Goal: Task Accomplishment & Management: Manage account settings

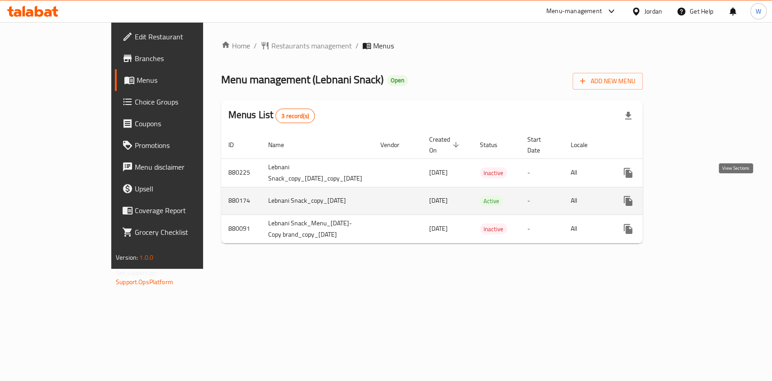
click at [704, 194] on link "enhanced table" at bounding box center [694, 201] width 22 height 22
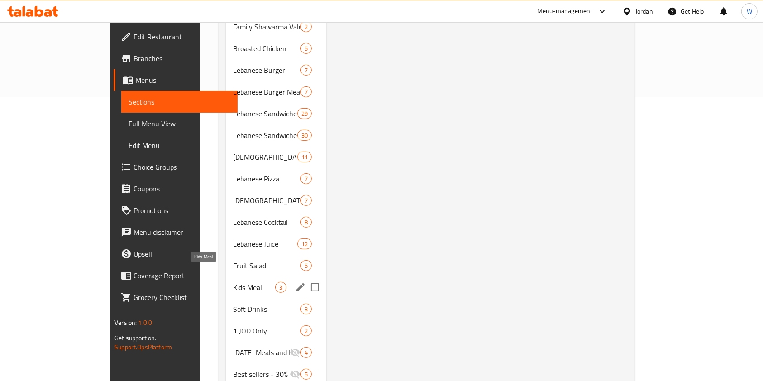
scroll to position [301, 0]
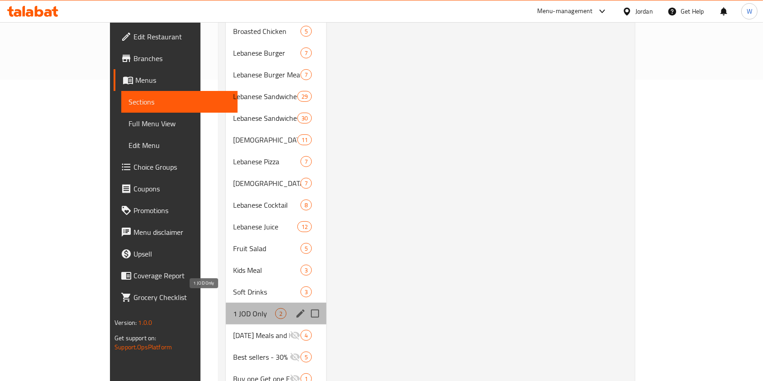
click at [234, 308] on span "1 JOD Only" at bounding box center [254, 313] width 42 height 11
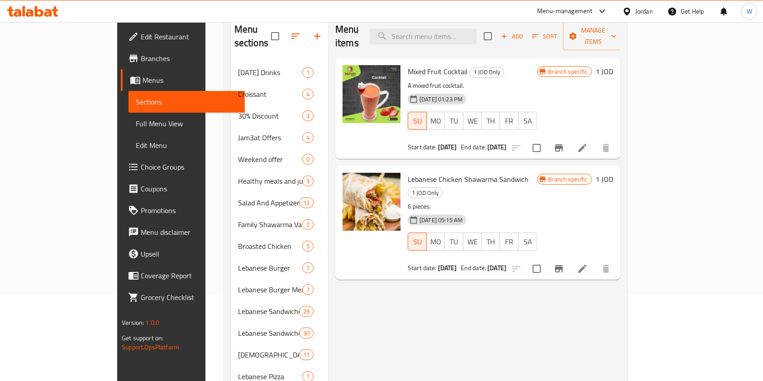
scroll to position [60, 0]
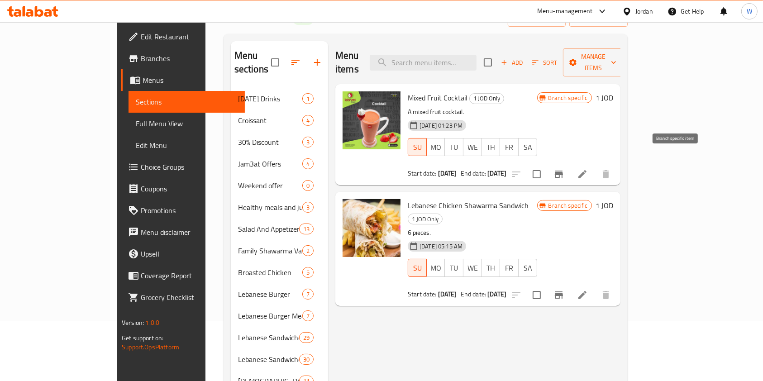
click at [570, 168] on button "Branch-specific-item" at bounding box center [559, 174] width 22 height 22
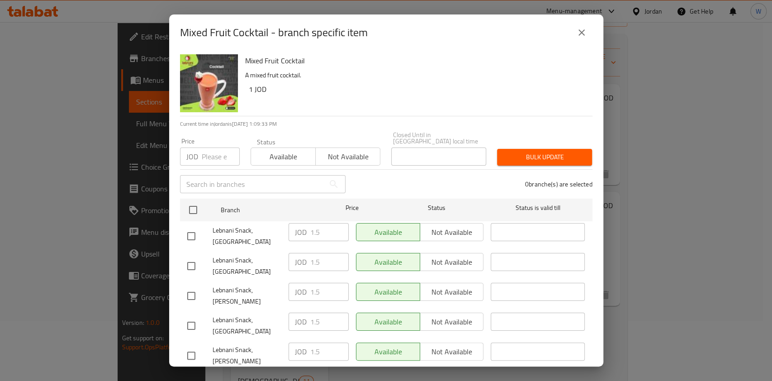
click at [583, 28] on icon "close" at bounding box center [581, 32] width 11 height 11
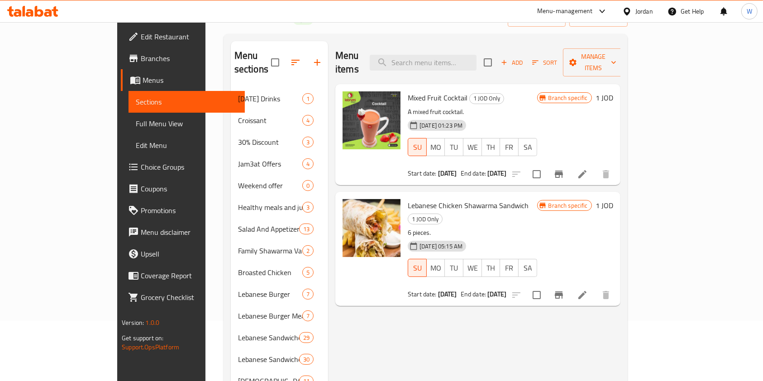
click at [408, 199] on span "Lebanese Chicken Shawarma Sandwich" at bounding box center [468, 206] width 121 height 14
copy h6 "Lebanese Chicken Shawarma Sandwich"
click at [408, 91] on span "Mixed Fruit Cocktail" at bounding box center [438, 98] width 60 height 14
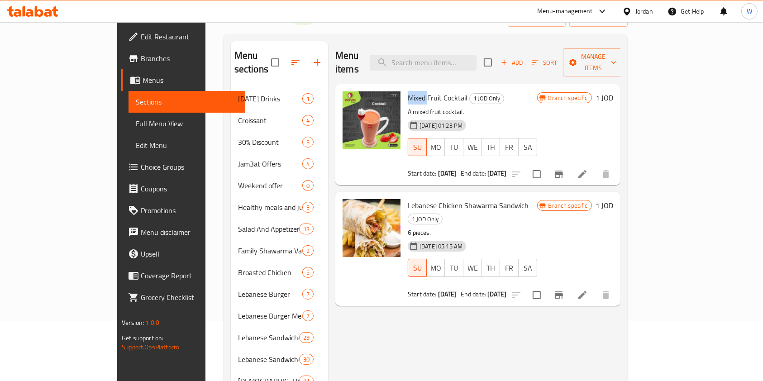
click at [408, 91] on span "Mixed Fruit Cocktail" at bounding box center [438, 98] width 60 height 14
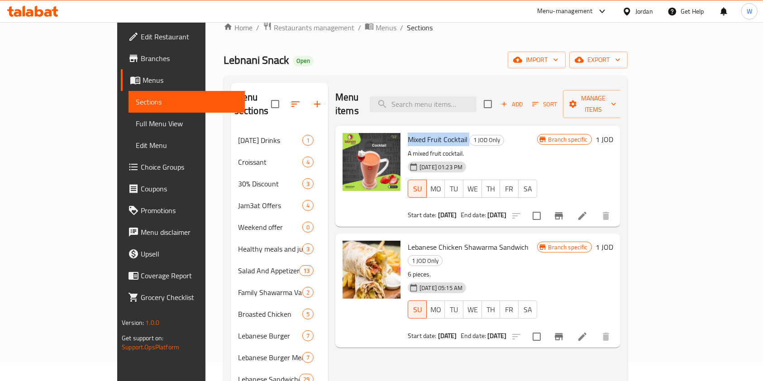
scroll to position [0, 0]
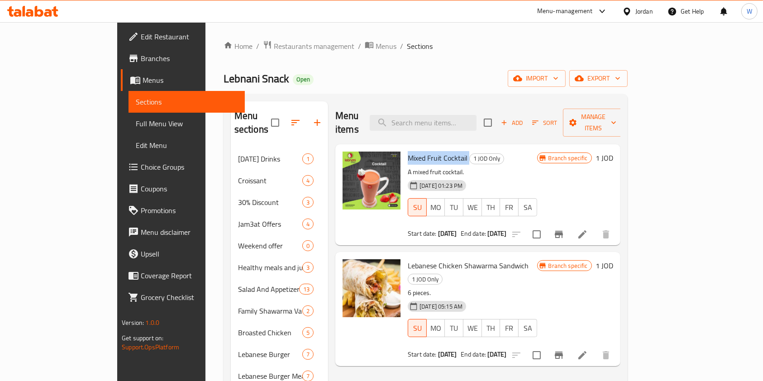
click at [141, 58] on span "Branches" at bounding box center [189, 58] width 97 height 11
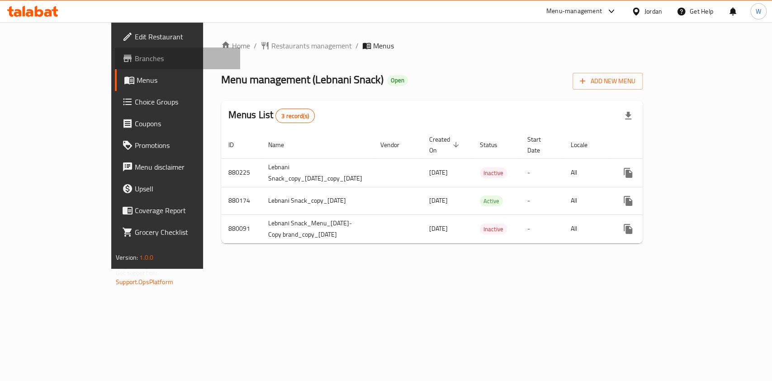
click at [135, 61] on span "Branches" at bounding box center [184, 58] width 98 height 11
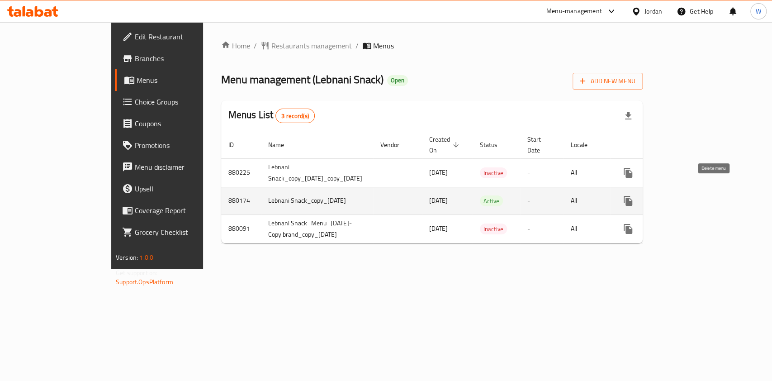
click at [698, 197] on icon "enhanced table" at bounding box center [693, 201] width 8 height 8
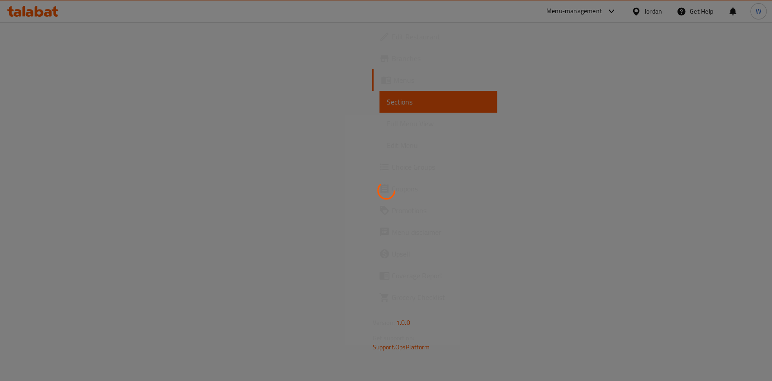
drag, startPoint x: 352, startPoint y: 85, endPoint x: 337, endPoint y: 89, distance: 15.9
click at [337, 91] on div at bounding box center [386, 190] width 772 height 381
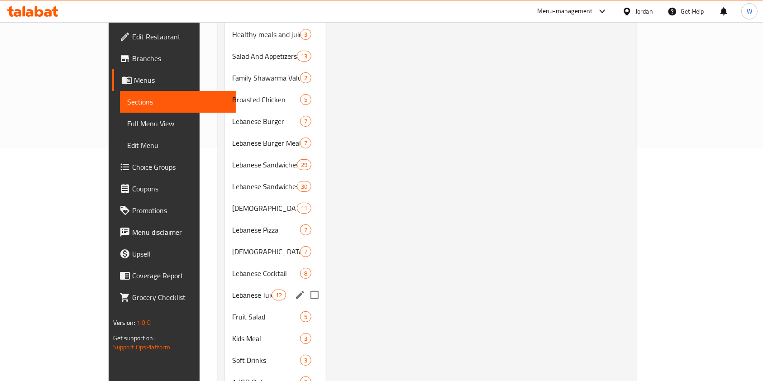
scroll to position [241, 0]
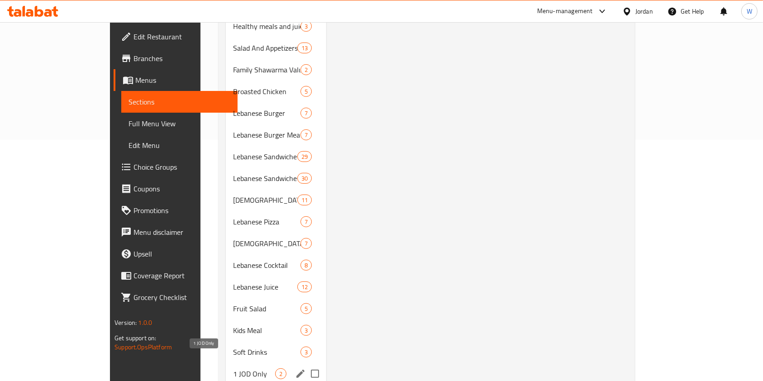
click at [233, 368] on span "1 JOD Only" at bounding box center [254, 373] width 42 height 11
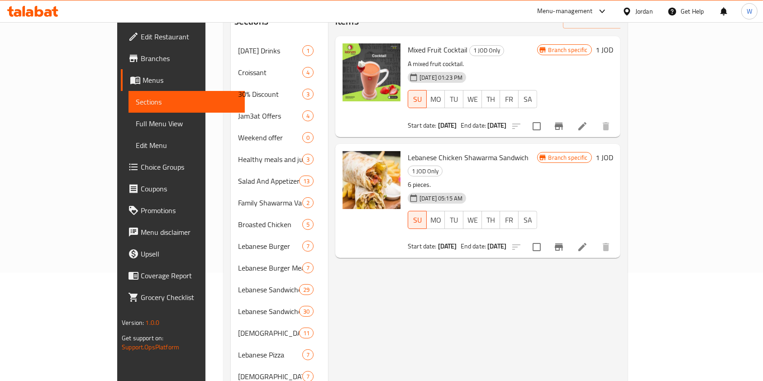
scroll to position [60, 0]
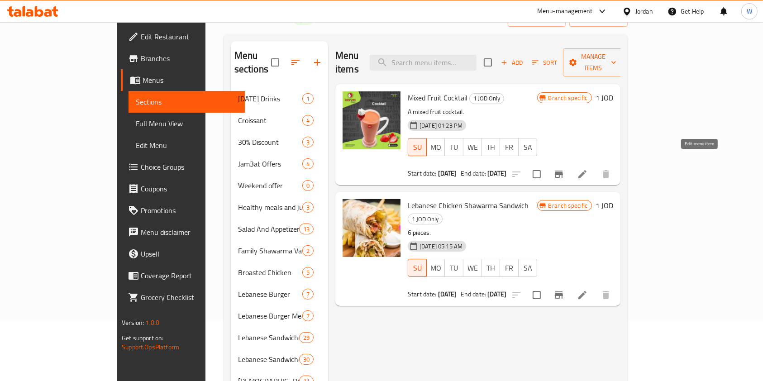
click at [588, 169] on icon at bounding box center [582, 174] width 11 height 11
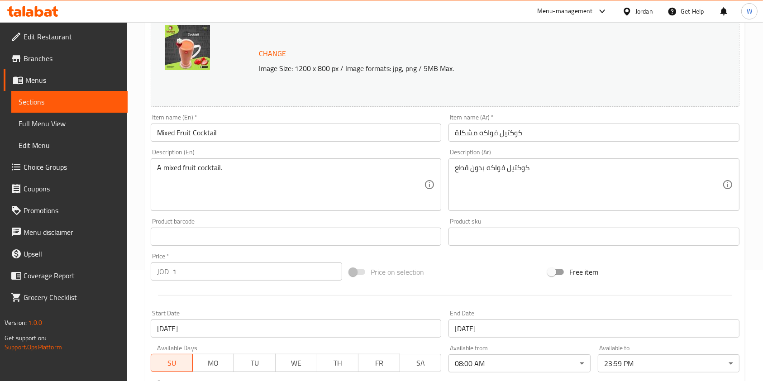
scroll to position [241, 0]
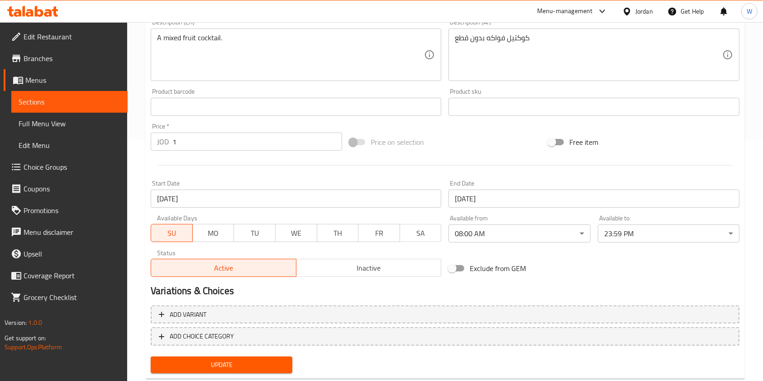
click at [216, 197] on input "[DATE]" at bounding box center [296, 199] width 290 height 18
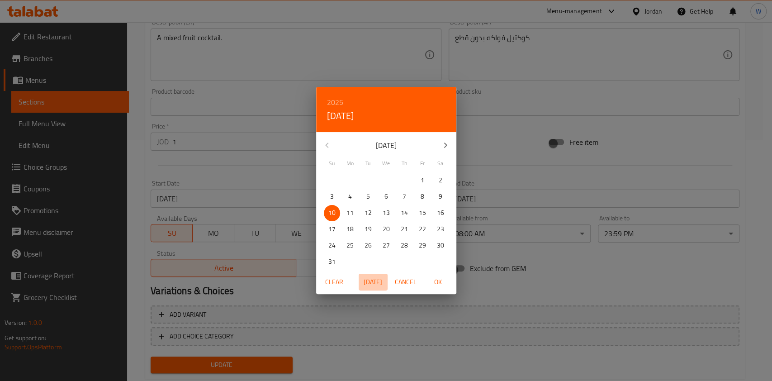
click at [370, 285] on span "[DATE]" at bounding box center [373, 281] width 22 height 11
click at [329, 233] on span "21" at bounding box center [332, 228] width 16 height 11
click at [438, 284] on span "OK" at bounding box center [439, 281] width 22 height 11
type input "[DATE]"
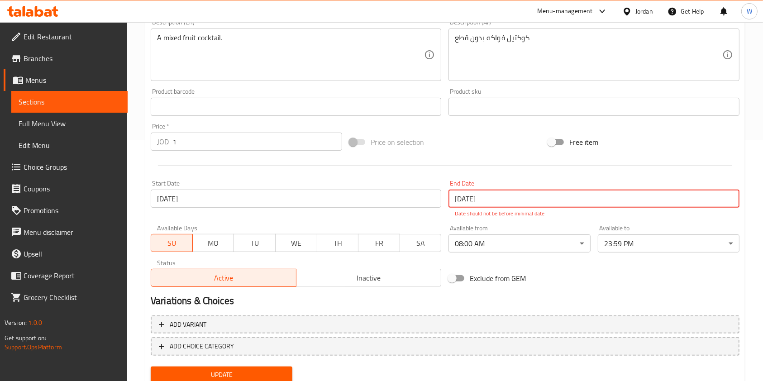
click at [480, 208] on input "[DATE]" at bounding box center [593, 199] width 290 height 18
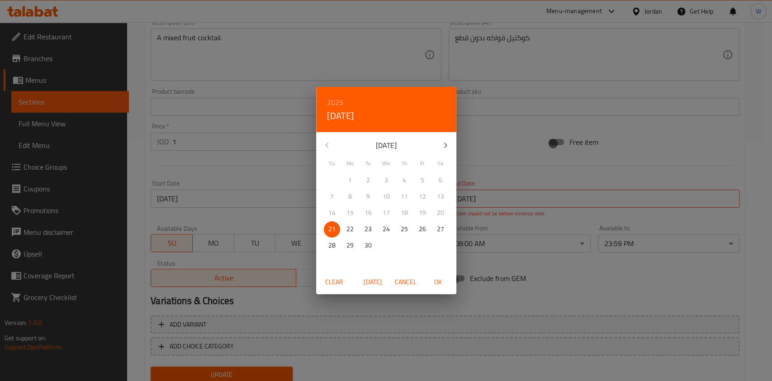
click at [384, 282] on span "[DATE]" at bounding box center [373, 281] width 22 height 11
click at [336, 223] on button "21" at bounding box center [332, 229] width 16 height 16
click at [434, 288] on button "OK" at bounding box center [438, 282] width 29 height 17
type input "[DATE]"
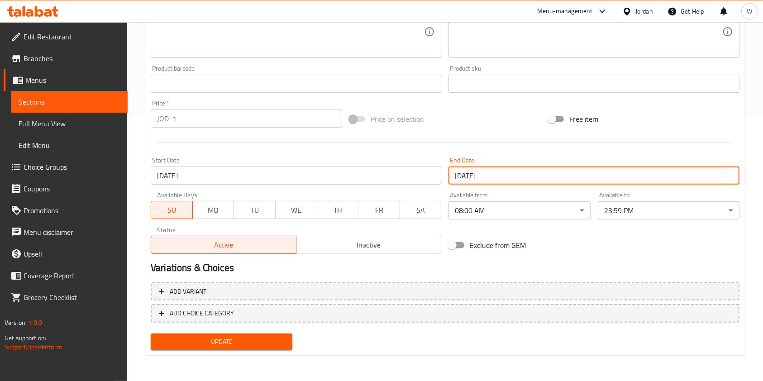
click at [279, 331] on div "Update" at bounding box center [221, 342] width 149 height 24
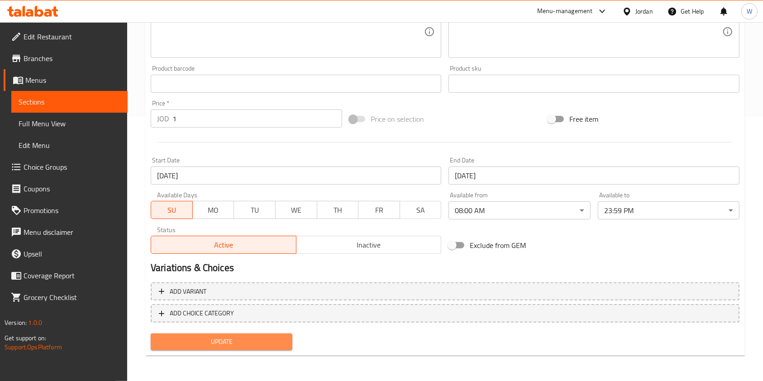
click at [283, 342] on span "Update" at bounding box center [221, 341] width 127 height 11
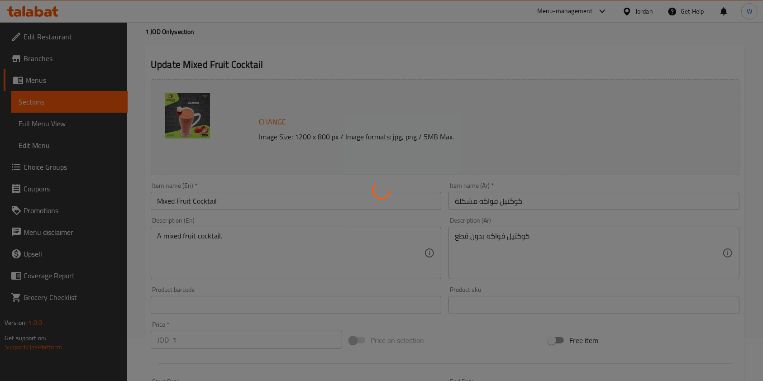
scroll to position [0, 0]
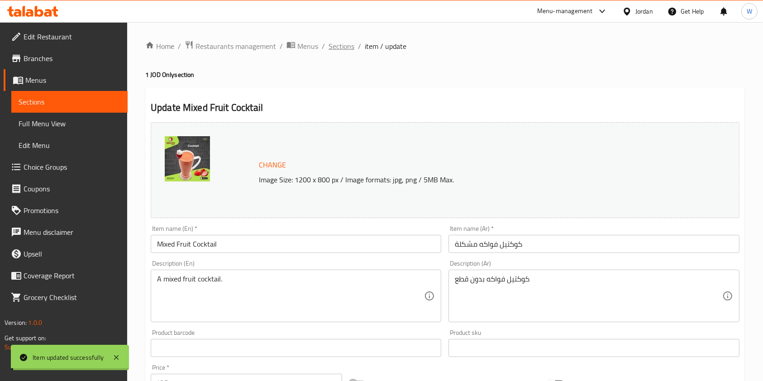
click at [348, 48] on span "Sections" at bounding box center [341, 46] width 26 height 11
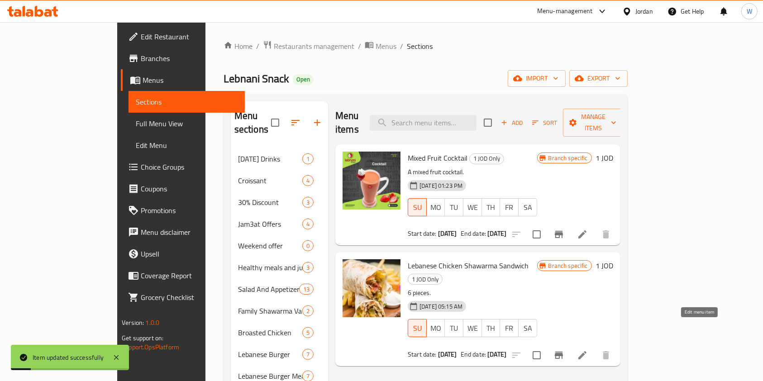
click at [588, 350] on icon at bounding box center [582, 355] width 11 height 11
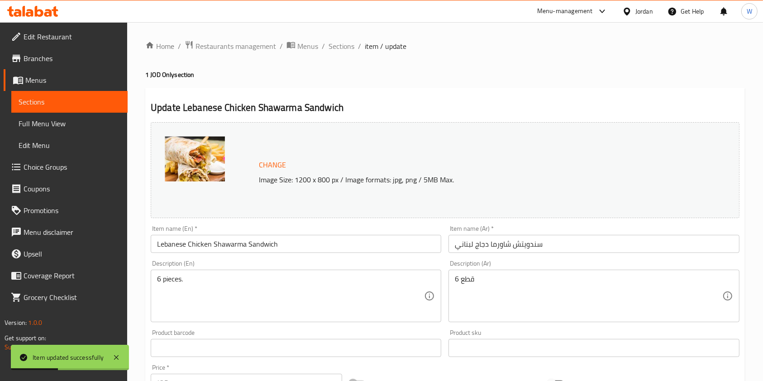
click at [57, 78] on span "Menus" at bounding box center [72, 80] width 95 height 11
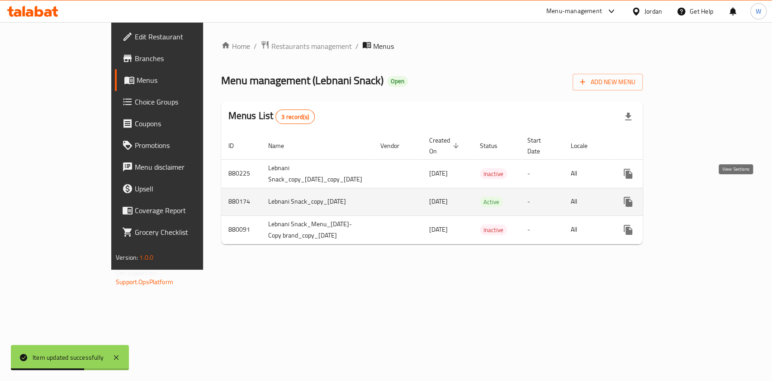
click at [698, 198] on icon "enhanced table" at bounding box center [693, 202] width 8 height 8
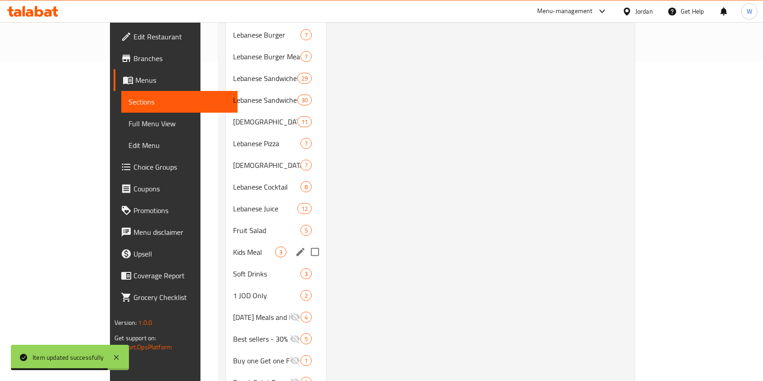
scroll to position [347, 0]
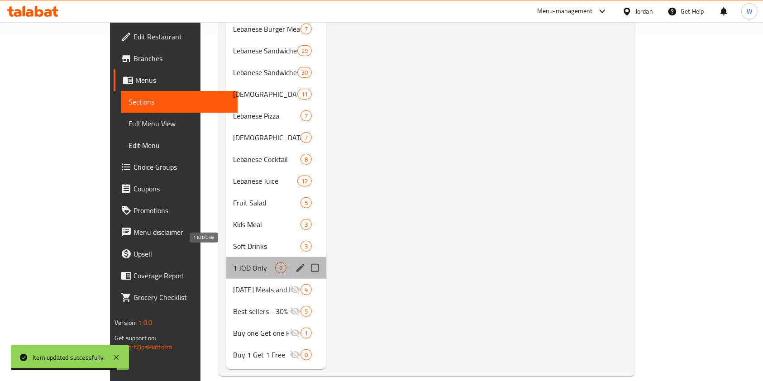
click at [233, 262] on span "1 JOD Only" at bounding box center [254, 267] width 42 height 11
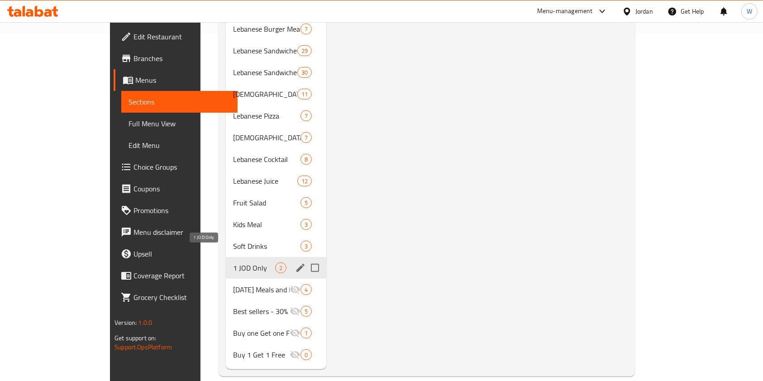
click at [233, 262] on span "1 JOD Only" at bounding box center [254, 267] width 42 height 11
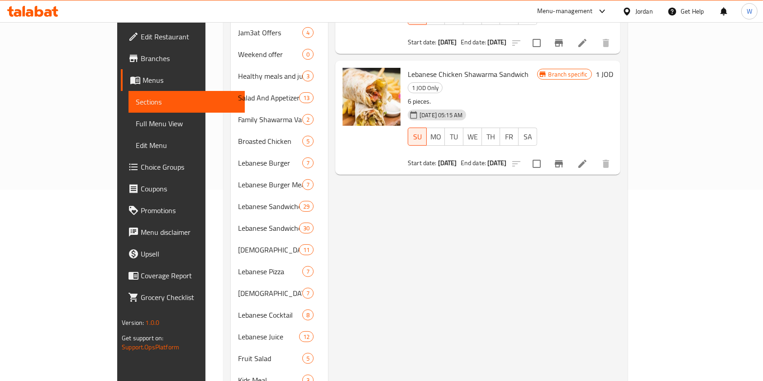
scroll to position [105, 0]
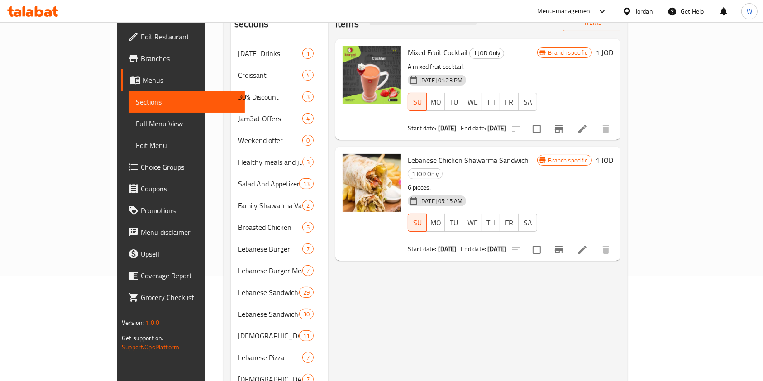
click at [586, 246] on icon at bounding box center [582, 250] width 8 height 8
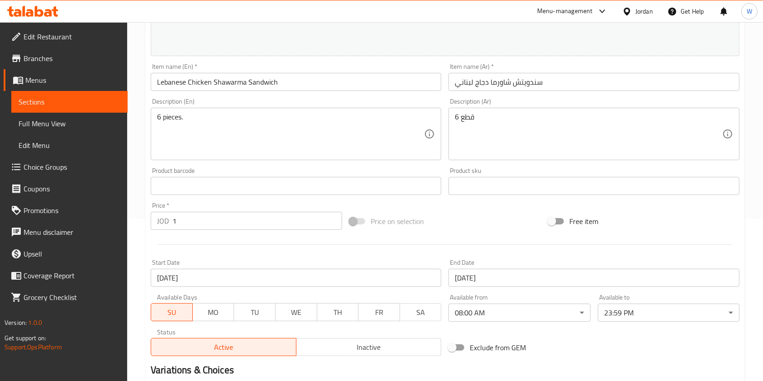
scroll to position [181, 0]
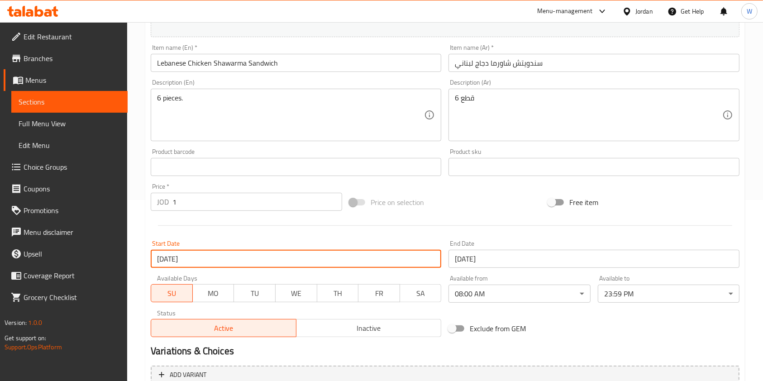
click at [206, 261] on input "[DATE]" at bounding box center [296, 259] width 290 height 18
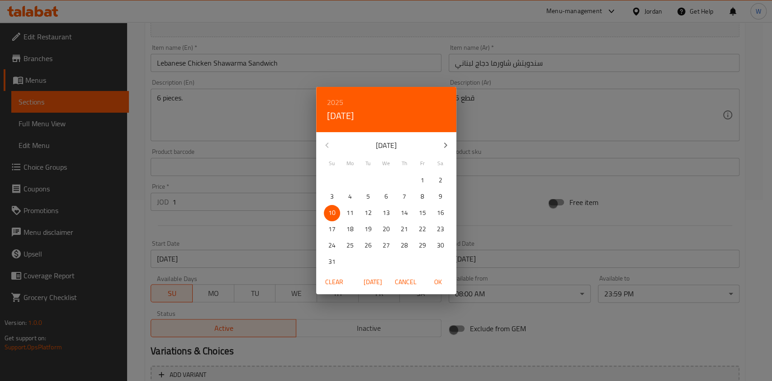
click at [373, 284] on span "[DATE]" at bounding box center [373, 281] width 22 height 11
click at [334, 228] on p "21" at bounding box center [331, 228] width 7 height 11
click at [439, 280] on span "OK" at bounding box center [439, 281] width 22 height 11
type input "[DATE]"
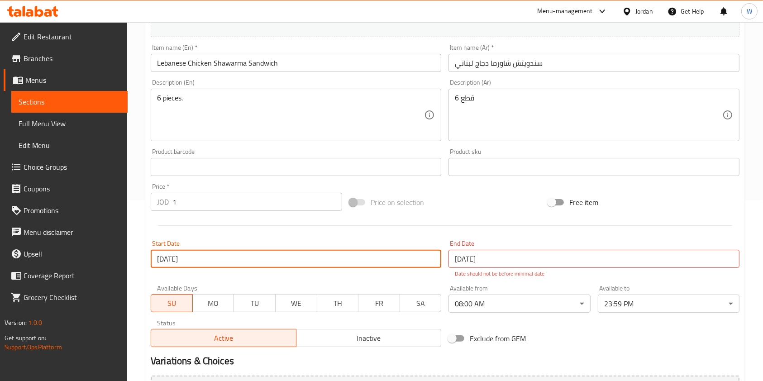
click at [472, 258] on input "[DATE]" at bounding box center [593, 259] width 290 height 18
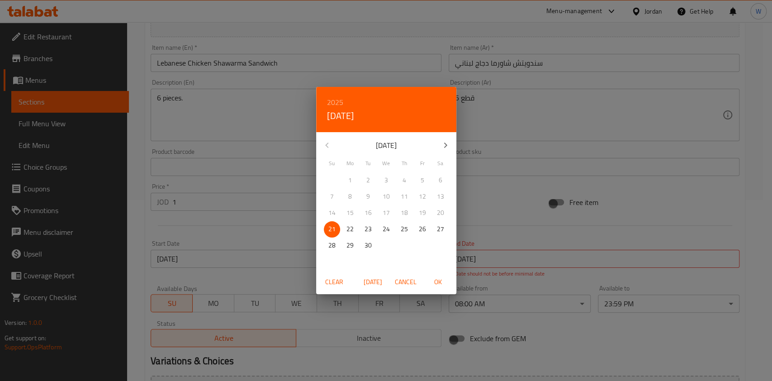
click at [378, 276] on span "[DATE]" at bounding box center [373, 281] width 22 height 11
click at [333, 233] on p "21" at bounding box center [331, 228] width 7 height 11
click at [437, 284] on span "OK" at bounding box center [439, 281] width 22 height 11
type input "[DATE]"
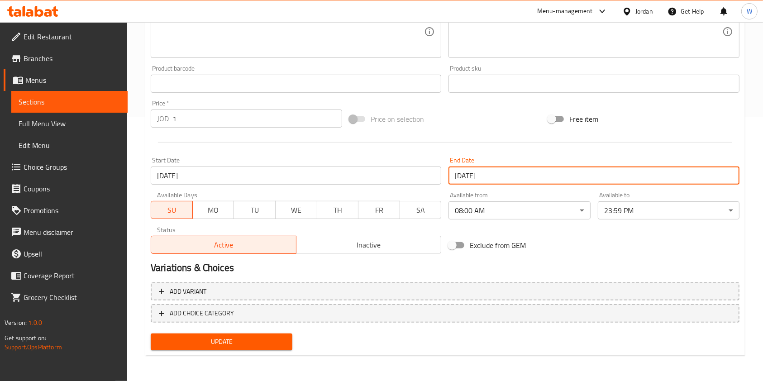
click at [262, 334] on button "Update" at bounding box center [222, 341] width 142 height 17
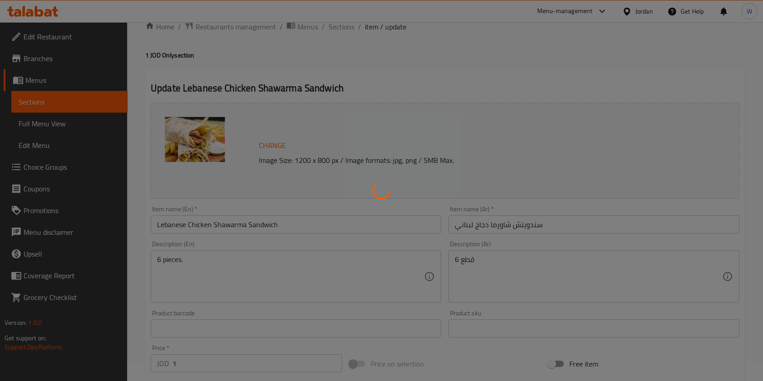
scroll to position [0, 0]
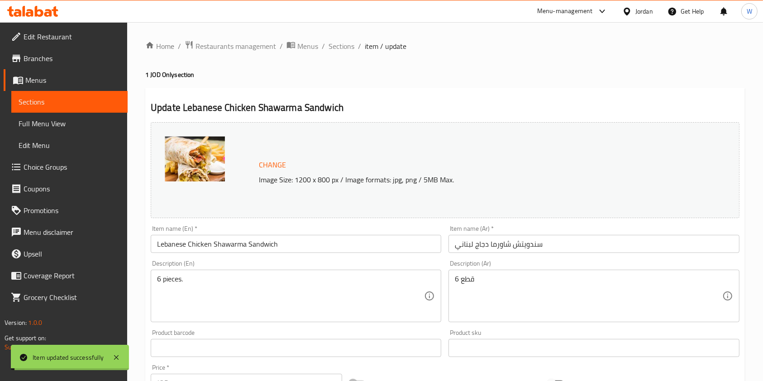
click at [345, 42] on span "Sections" at bounding box center [341, 46] width 26 height 11
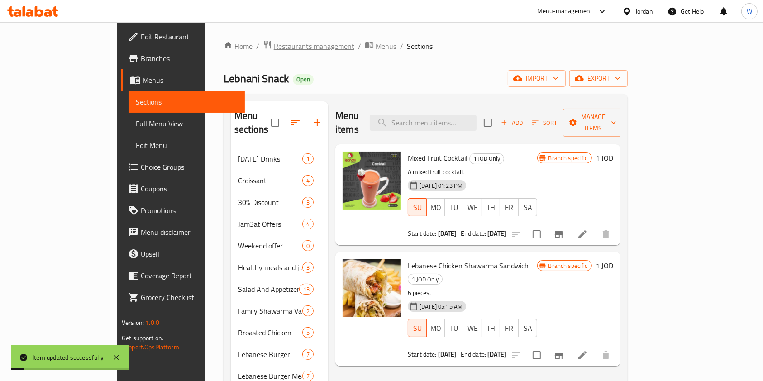
click at [274, 46] on span "Restaurants management" at bounding box center [314, 46] width 81 height 11
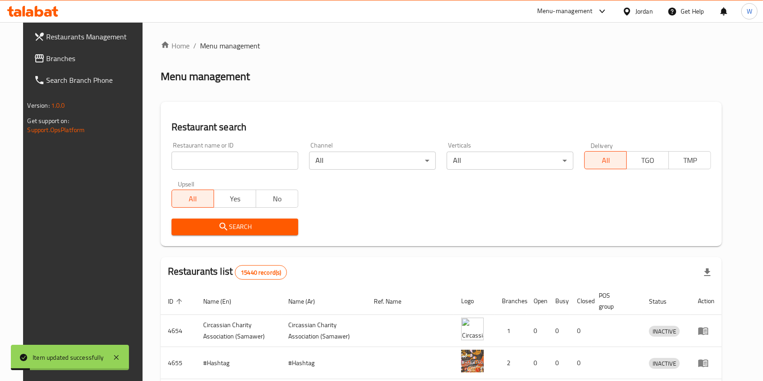
click at [243, 168] on div "Home / Menu management Menu management Restaurant search Restaurant name or ID …" at bounding box center [441, 316] width 561 height 553
drag, startPoint x: 241, startPoint y: 166, endPoint x: 247, endPoint y: 166, distance: 6.3
click at [241, 165] on input "search" at bounding box center [234, 161] width 127 height 18
type input "lebnani snack"
click button "Search" at bounding box center [234, 227] width 127 height 17
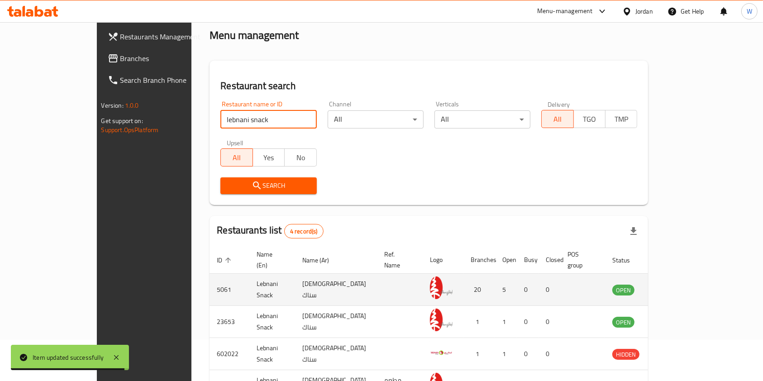
scroll to position [60, 0]
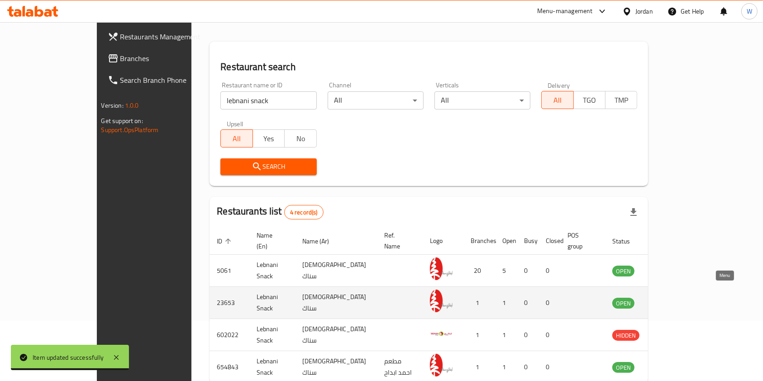
click at [670, 297] on icon "enhanced table" at bounding box center [665, 302] width 11 height 11
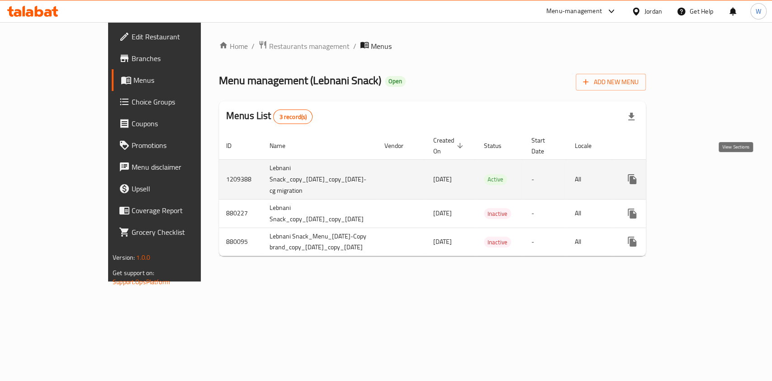
click at [703, 174] on icon "enhanced table" at bounding box center [697, 179] width 11 height 11
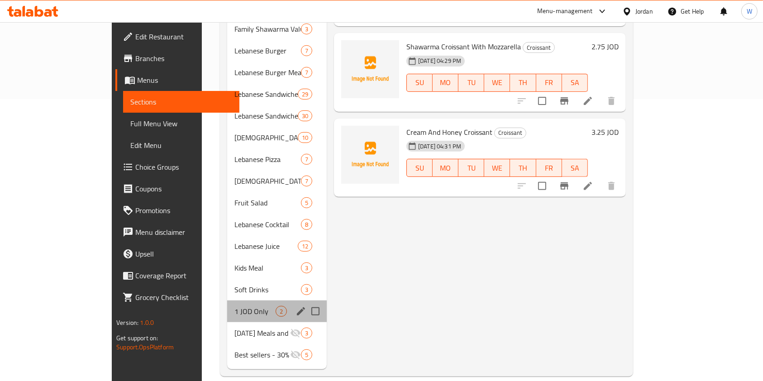
click at [227, 300] on div "1 JOD Only 2" at bounding box center [277, 311] width 100 height 22
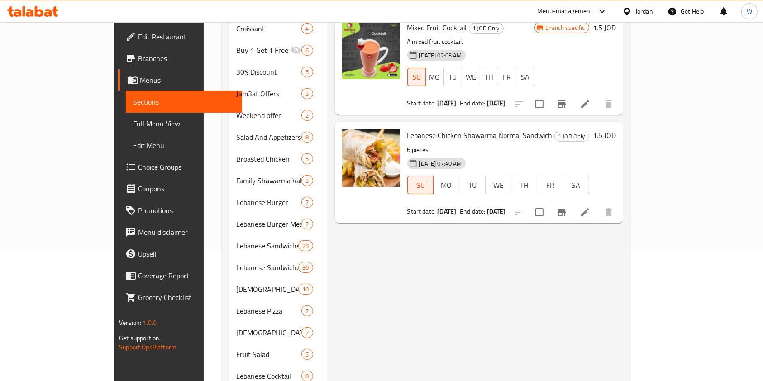
scroll to position [40, 0]
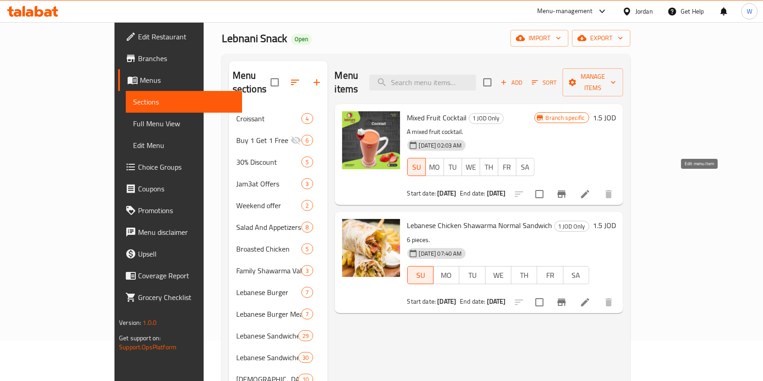
click at [589, 190] on icon at bounding box center [585, 194] width 8 height 8
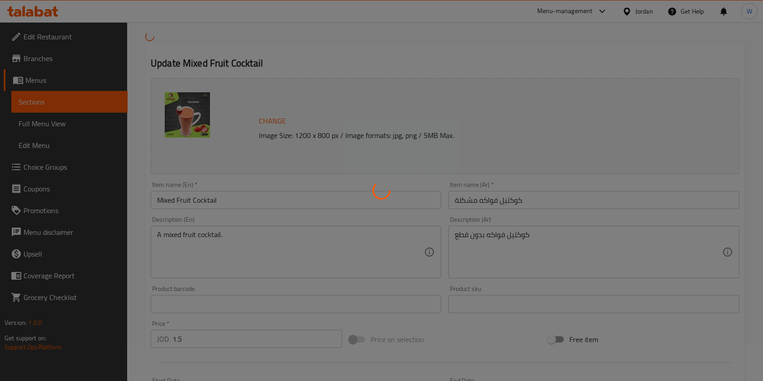
scroll to position [181, 0]
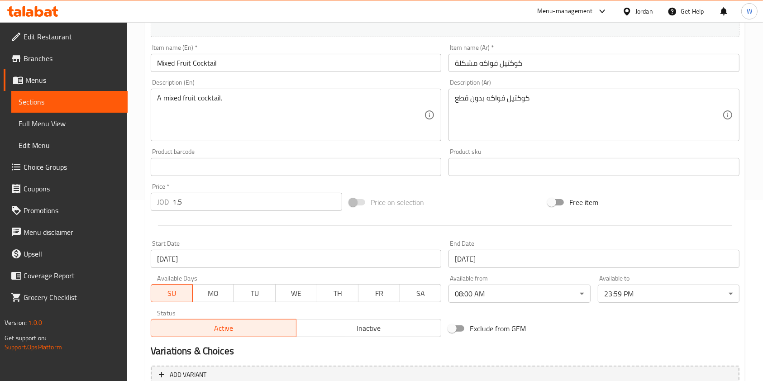
click at [214, 257] on input "[DATE]" at bounding box center [296, 259] width 290 height 18
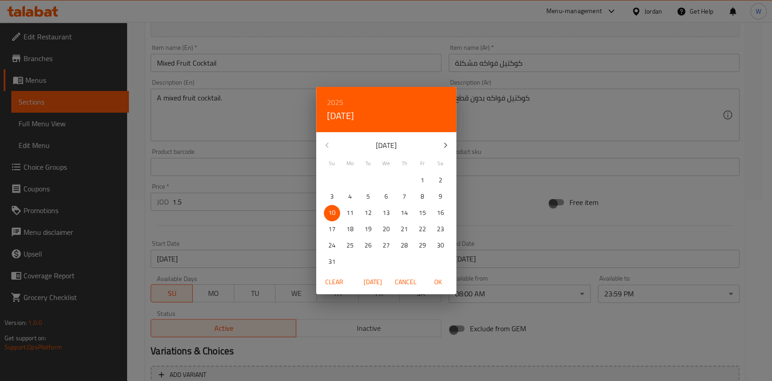
click at [376, 281] on span "[DATE]" at bounding box center [373, 281] width 22 height 11
click at [328, 235] on button "21" at bounding box center [332, 229] width 16 height 16
click at [428, 278] on span "OK" at bounding box center [439, 281] width 22 height 11
type input "[DATE]"
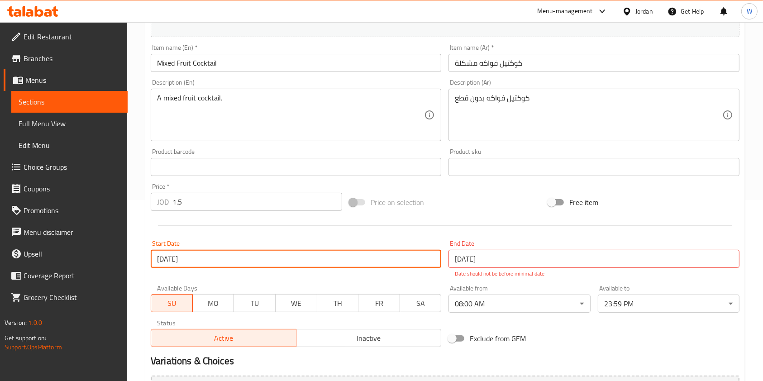
click at [476, 260] on input "[DATE]" at bounding box center [593, 259] width 290 height 18
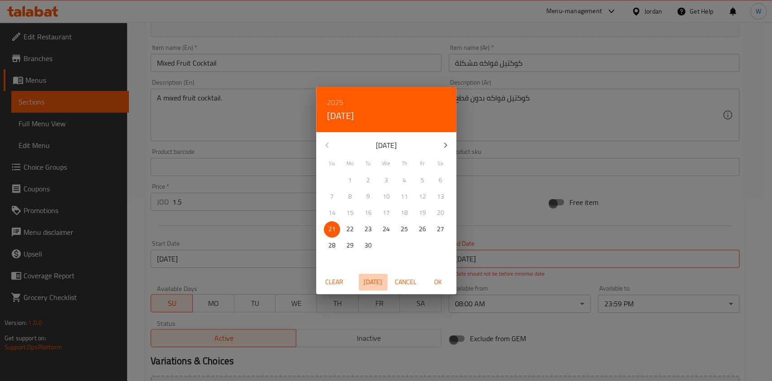
click at [362, 278] on span "[DATE]" at bounding box center [373, 281] width 22 height 11
click at [337, 238] on div "28" at bounding box center [332, 246] width 18 height 16
click at [331, 227] on p "21" at bounding box center [331, 228] width 7 height 11
click at [441, 284] on span "OK" at bounding box center [439, 281] width 22 height 11
type input "[DATE]"
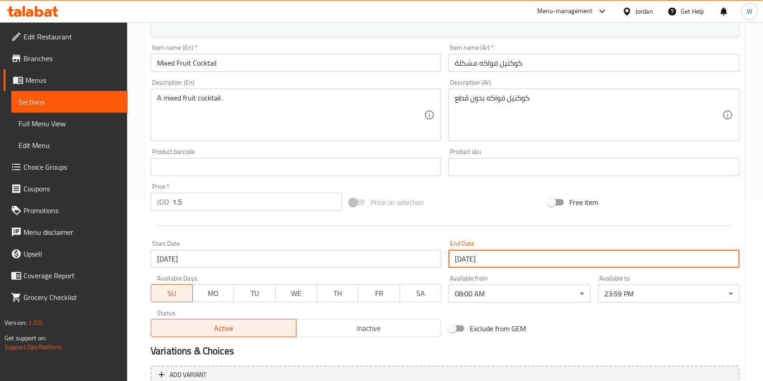
scroll to position [271, 0]
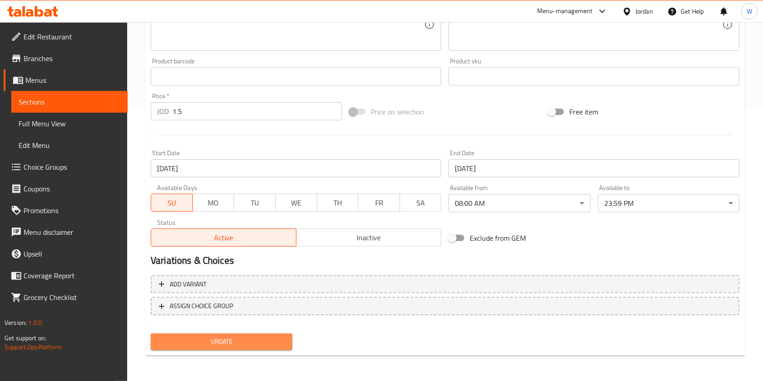
click at [266, 337] on span "Update" at bounding box center [221, 341] width 127 height 11
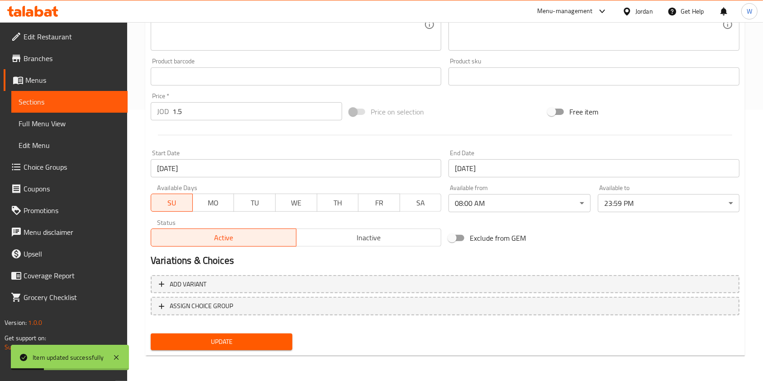
click at [263, 346] on span "Update" at bounding box center [221, 341] width 127 height 11
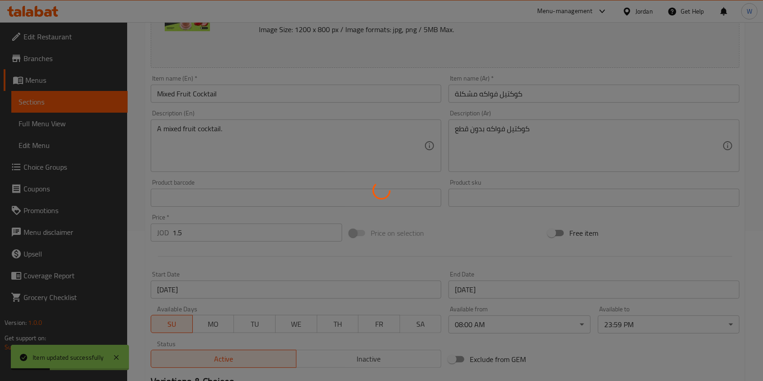
scroll to position [0, 0]
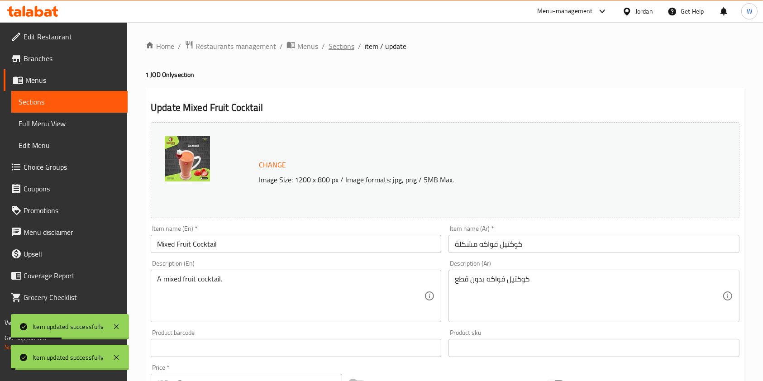
click at [331, 48] on span "Sections" at bounding box center [341, 46] width 26 height 11
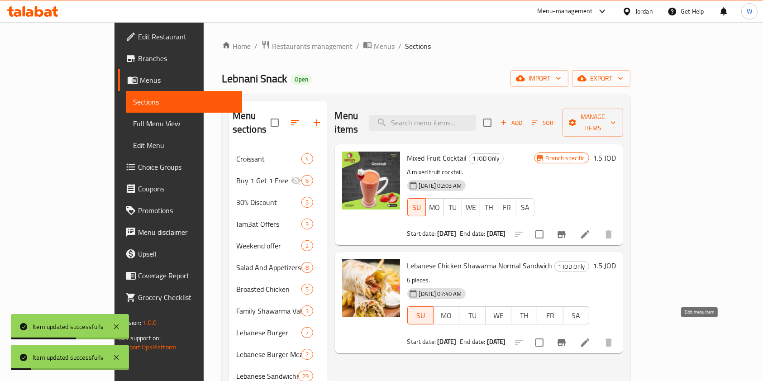
click at [589, 338] on icon at bounding box center [585, 342] width 8 height 8
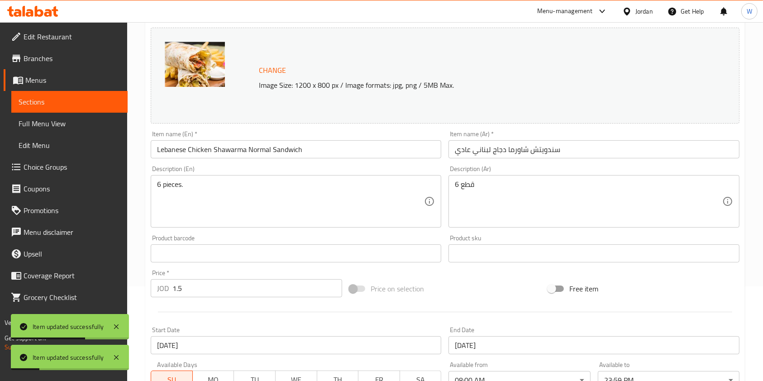
scroll to position [181, 0]
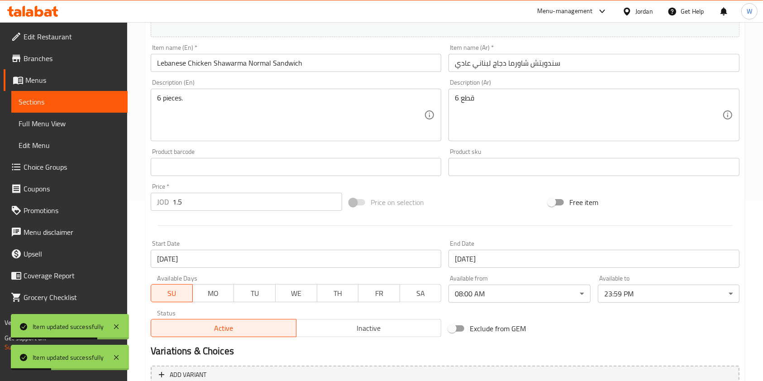
click at [228, 257] on input "[DATE]" at bounding box center [296, 259] width 290 height 18
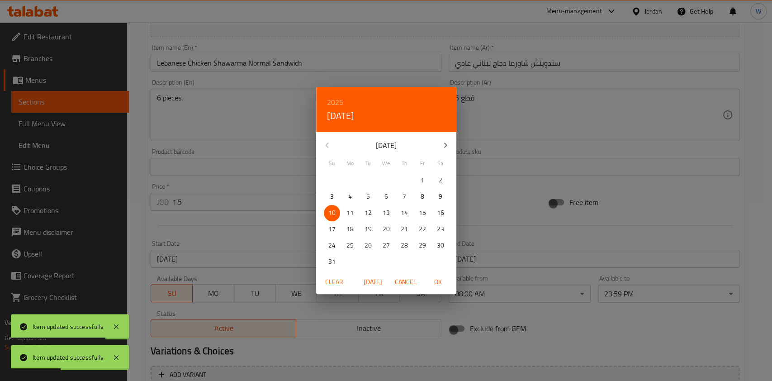
click at [380, 278] on span "[DATE]" at bounding box center [373, 281] width 22 height 11
click at [327, 230] on span "21" at bounding box center [332, 228] width 16 height 11
click at [448, 282] on span "OK" at bounding box center [439, 281] width 22 height 11
type input "[DATE]"
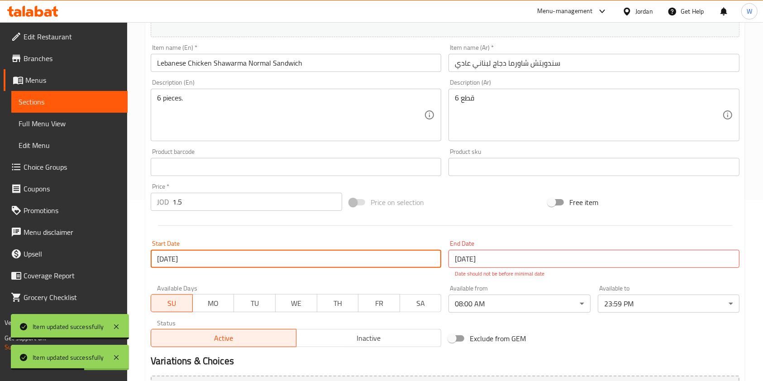
click at [481, 262] on input "[DATE]" at bounding box center [593, 259] width 290 height 18
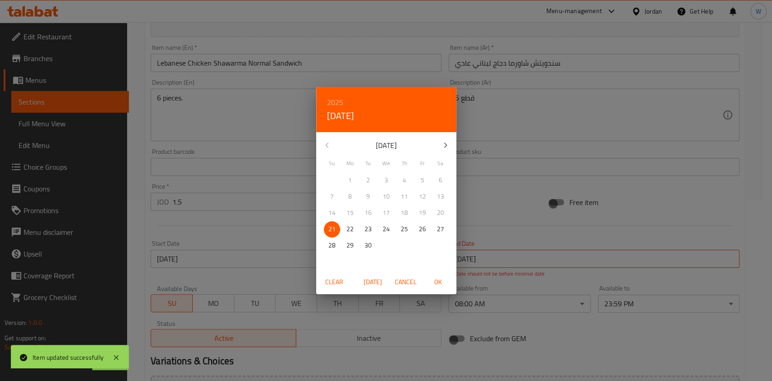
click at [381, 275] on button "[DATE]" at bounding box center [373, 282] width 29 height 17
click at [327, 226] on span "21" at bounding box center [332, 228] width 16 height 11
click at [442, 281] on span "OK" at bounding box center [439, 281] width 22 height 11
type input "[DATE]"
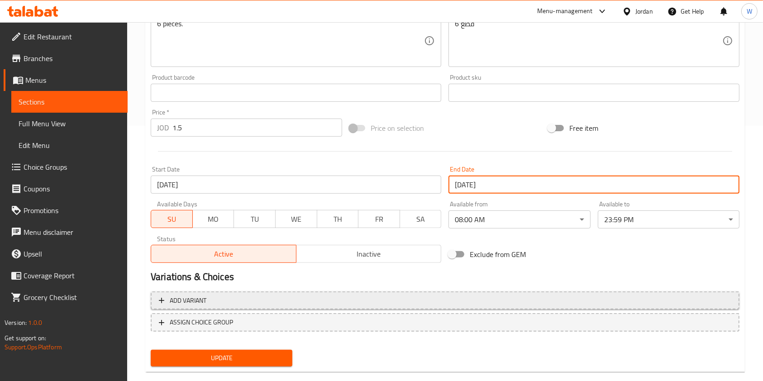
scroll to position [271, 0]
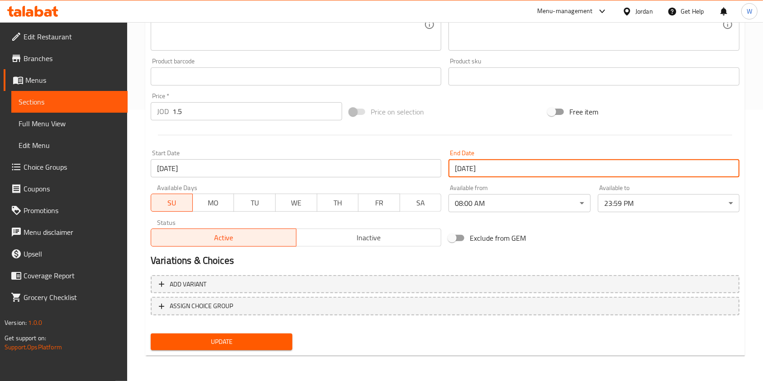
click at [257, 342] on span "Update" at bounding box center [221, 341] width 127 height 11
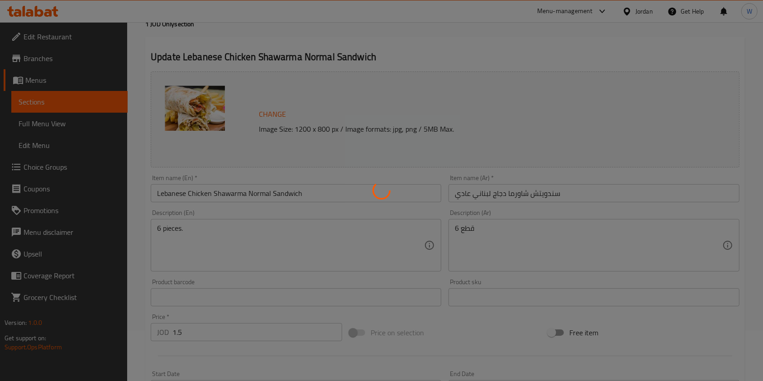
scroll to position [0, 0]
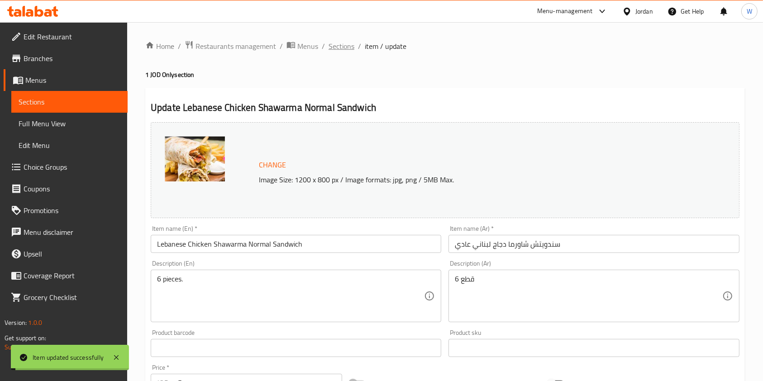
click at [345, 47] on span "Sections" at bounding box center [341, 46] width 26 height 11
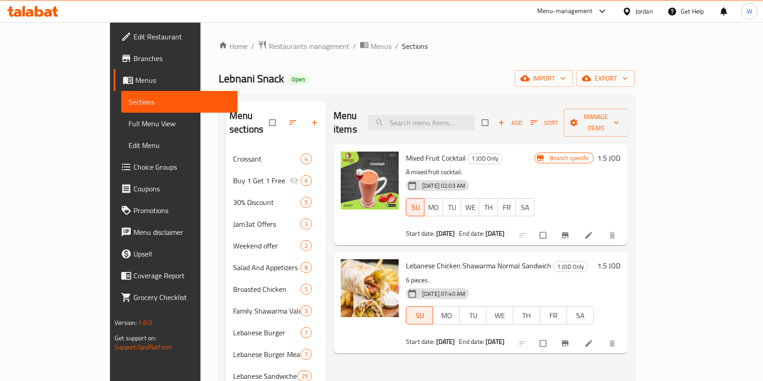
click at [239, 56] on div "Home / Restaurants management / Menus / Sections Lebnani Snack Open import expo…" at bounding box center [427, 349] width 416 height 618
click at [236, 38] on div "Home / Restaurants management / Menus / Sections Lebnani Snack Open import expo…" at bounding box center [426, 349] width 452 height 654
click at [269, 52] on span "Restaurants management" at bounding box center [309, 46] width 81 height 11
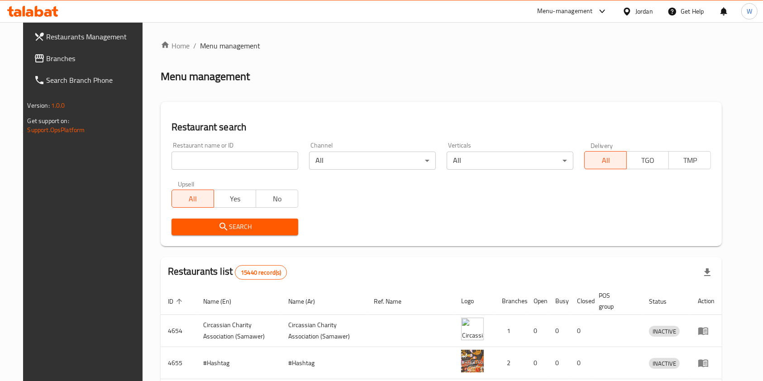
click at [238, 172] on div "Restaurant name or ID Restaurant name or ID" at bounding box center [235, 156] width 138 height 38
click at [243, 161] on input "search" at bounding box center [234, 161] width 127 height 18
type input "lebnani snack"
click button "Search" at bounding box center [234, 227] width 127 height 17
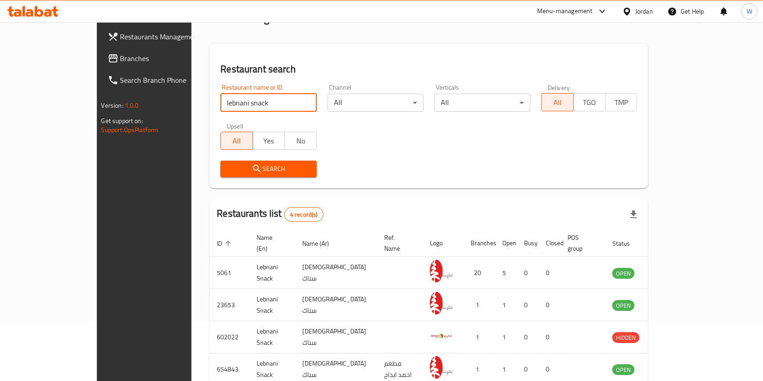
scroll to position [100, 0]
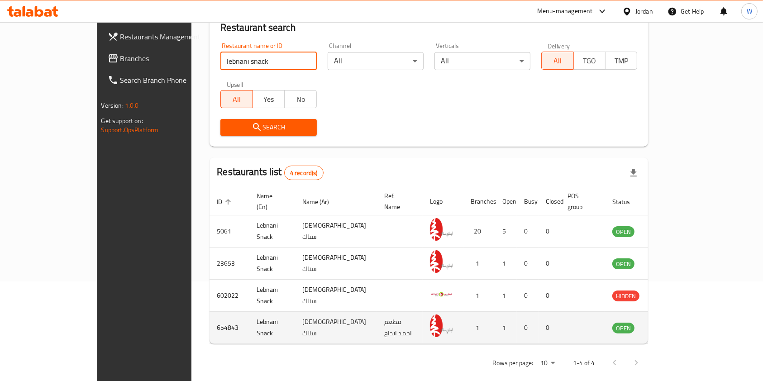
click at [670, 324] on icon "enhanced table" at bounding box center [665, 328] width 10 height 8
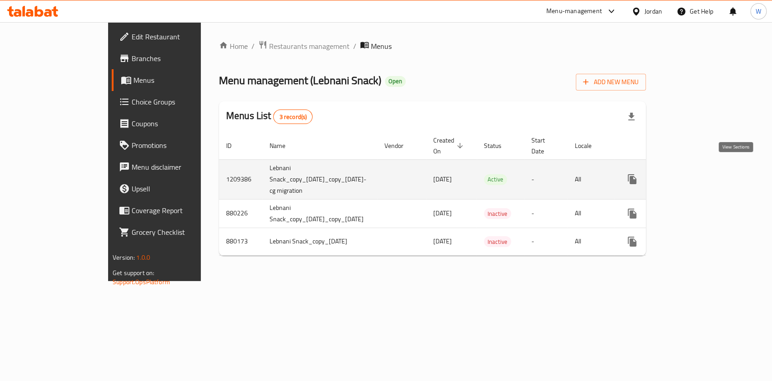
click at [703, 174] on icon "enhanced table" at bounding box center [697, 179] width 11 height 11
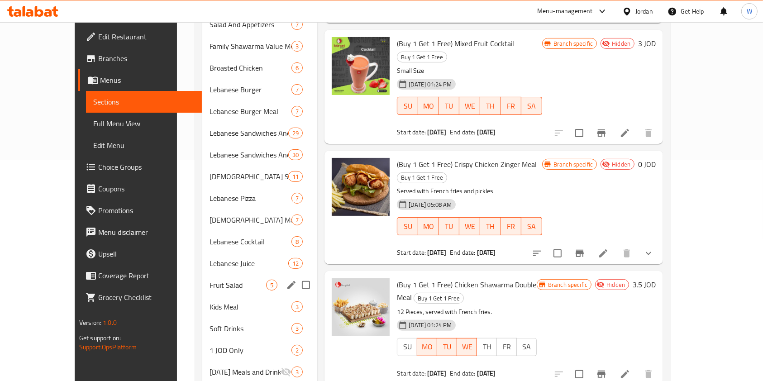
scroll to position [260, 0]
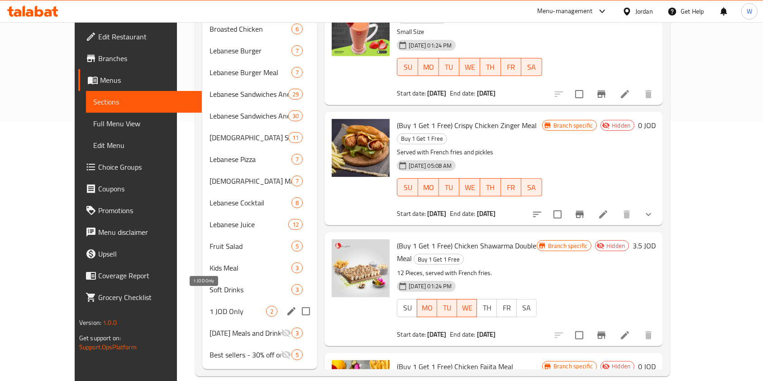
click at [223, 306] on span "1 JOD Only" at bounding box center [237, 311] width 57 height 11
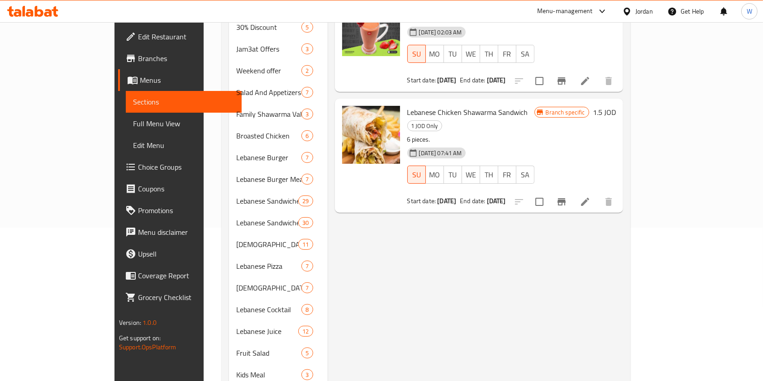
scroll to position [79, 0]
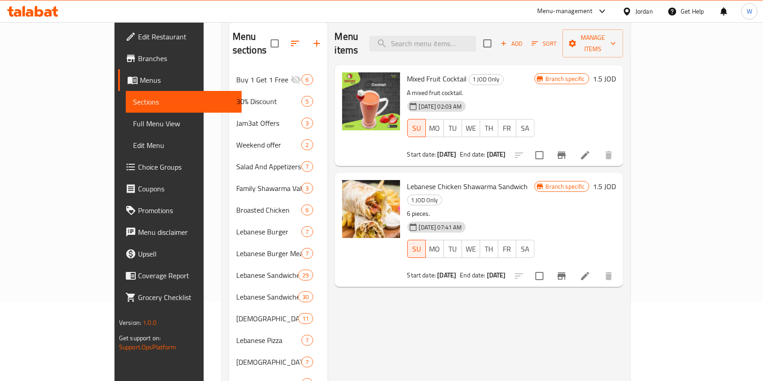
click at [598, 147] on li at bounding box center [584, 155] width 25 height 16
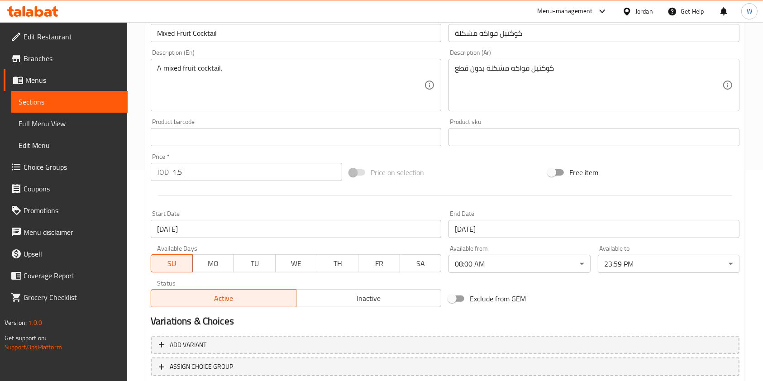
scroll to position [241, 0]
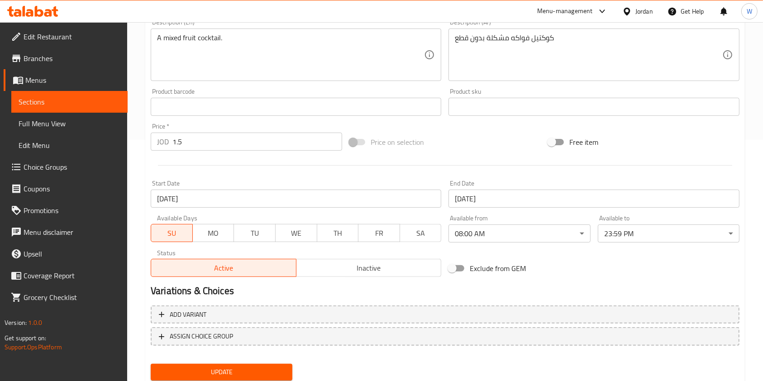
click at [215, 201] on input "[DATE]" at bounding box center [296, 199] width 290 height 18
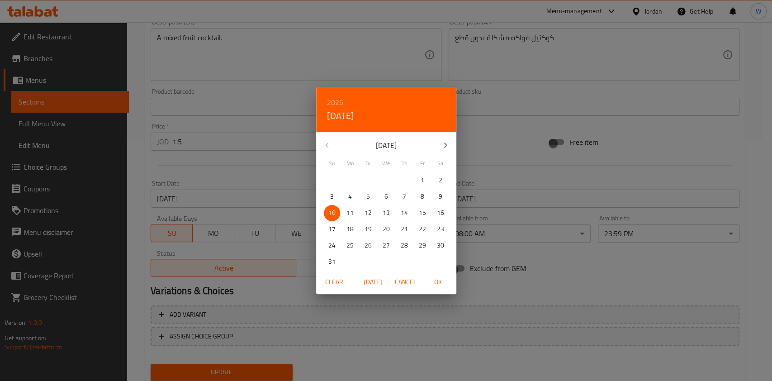
click at [376, 276] on span "[DATE]" at bounding box center [373, 281] width 22 height 11
click at [324, 230] on span "21" at bounding box center [332, 228] width 16 height 11
click at [434, 284] on span "OK" at bounding box center [439, 281] width 22 height 11
type input "[DATE]"
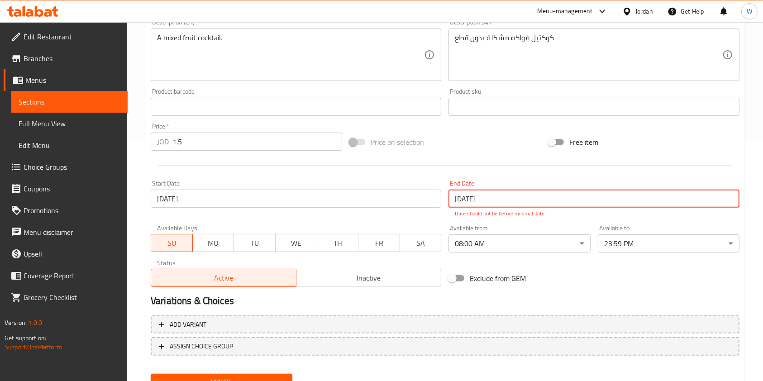
click at [468, 200] on input "[DATE]" at bounding box center [593, 199] width 290 height 18
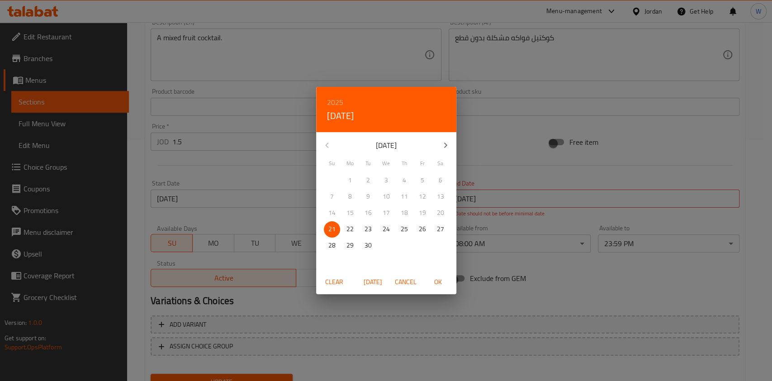
click at [365, 277] on span "[DATE]" at bounding box center [373, 281] width 22 height 11
click at [329, 228] on p "21" at bounding box center [331, 228] width 7 height 11
click at [441, 281] on span "OK" at bounding box center [439, 281] width 22 height 11
type input "[DATE]"
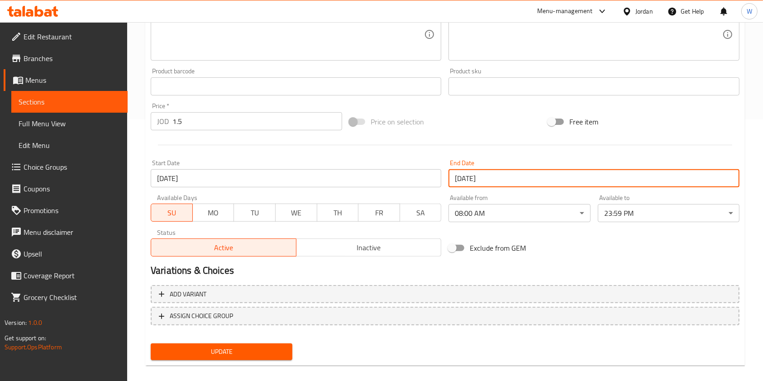
scroll to position [271, 0]
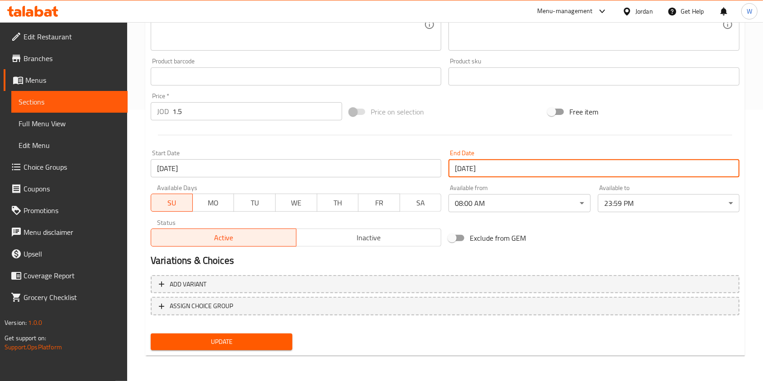
click at [238, 333] on div "Update" at bounding box center [221, 342] width 149 height 24
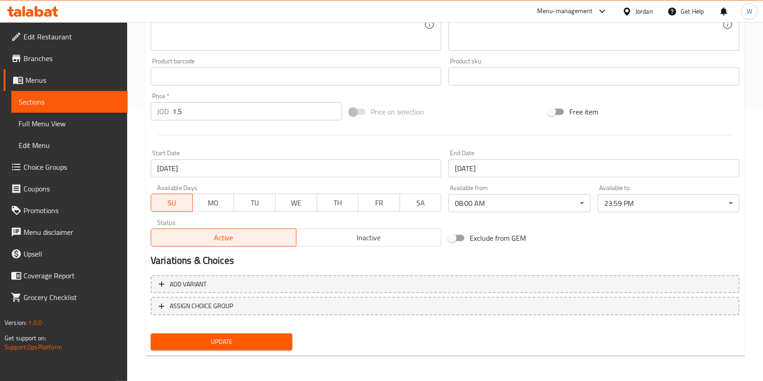
click at [244, 337] on span "Update" at bounding box center [221, 341] width 127 height 11
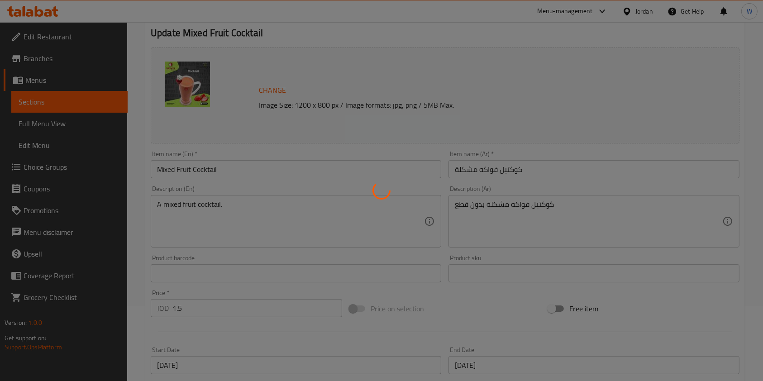
scroll to position [0, 0]
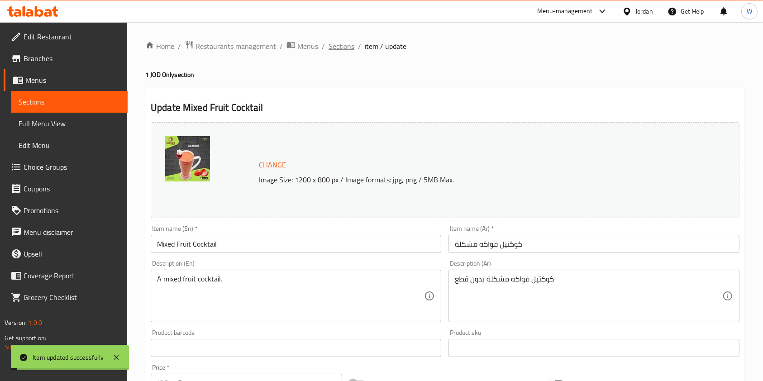
click at [340, 50] on span "Sections" at bounding box center [341, 46] width 26 height 11
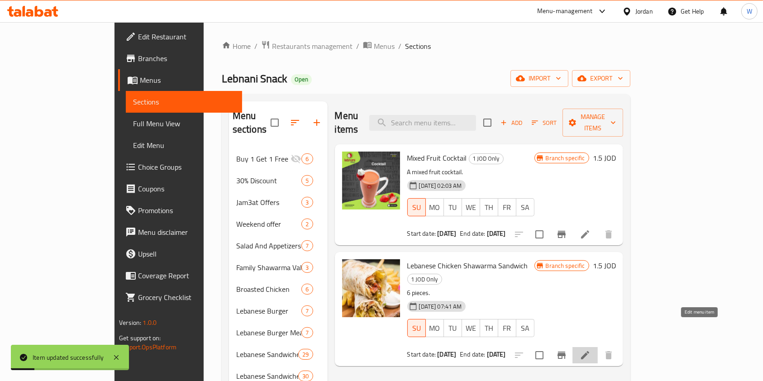
click at [590, 350] on icon at bounding box center [585, 355] width 11 height 11
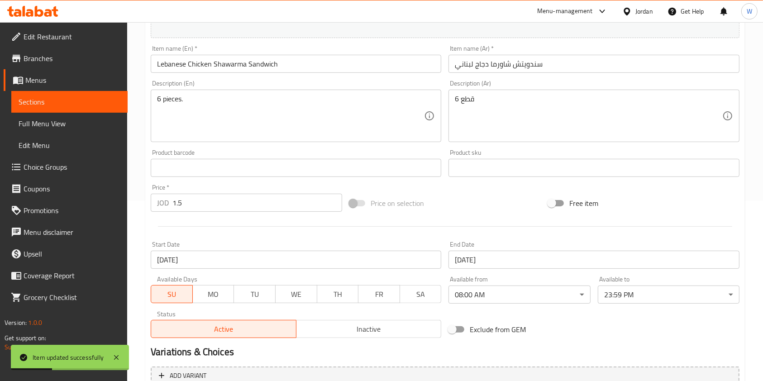
scroll to position [181, 0]
click at [225, 257] on input "[DATE]" at bounding box center [296, 259] width 290 height 18
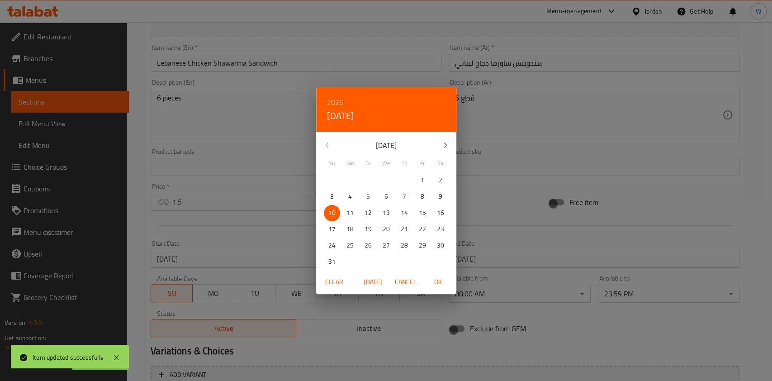
click at [372, 276] on span "[DATE]" at bounding box center [373, 281] width 22 height 11
click at [328, 233] on span "21" at bounding box center [332, 228] width 16 height 11
drag, startPoint x: 433, startPoint y: 279, endPoint x: 447, endPoint y: 271, distance: 16.6
click at [433, 279] on span "OK" at bounding box center [439, 281] width 22 height 11
type input "[DATE]"
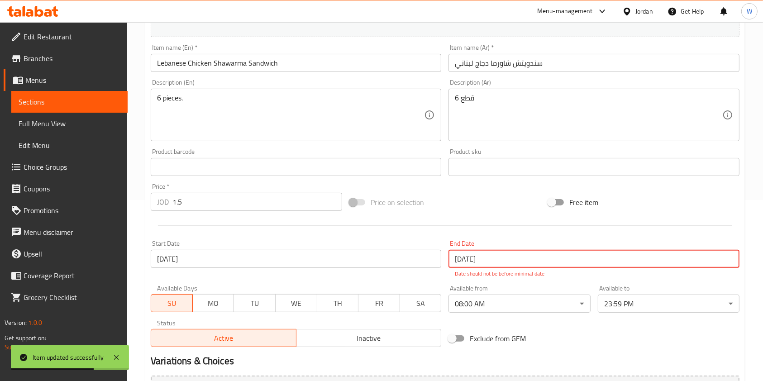
click at [484, 266] on input "[DATE]" at bounding box center [593, 259] width 290 height 18
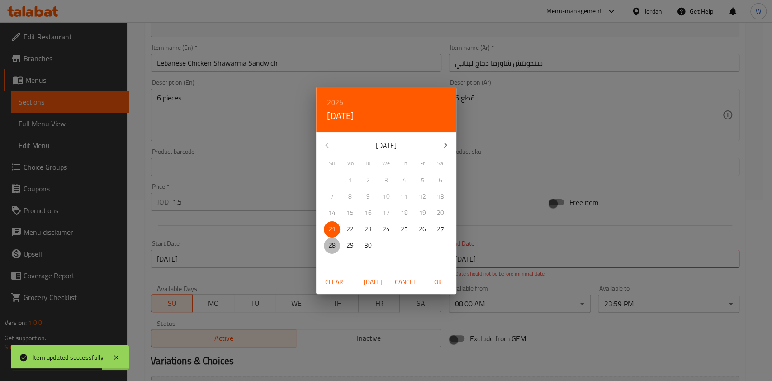
click at [333, 238] on button "28" at bounding box center [332, 246] width 16 height 16
click at [371, 283] on span "[DATE]" at bounding box center [373, 281] width 22 height 11
click at [337, 223] on button "21" at bounding box center [332, 229] width 16 height 16
click at [447, 278] on span "OK" at bounding box center [439, 281] width 22 height 11
type input "[DATE]"
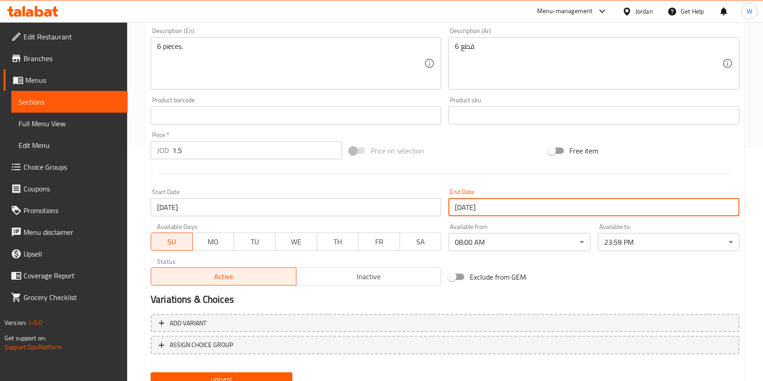
scroll to position [271, 0]
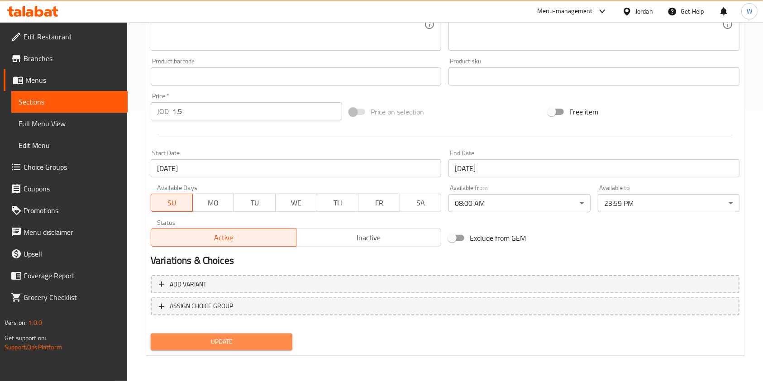
click at [272, 338] on span "Update" at bounding box center [221, 341] width 127 height 11
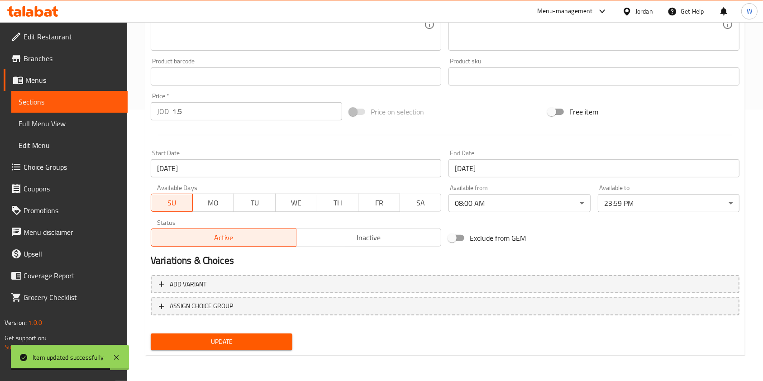
click at [250, 338] on span "Update" at bounding box center [221, 341] width 127 height 11
click at [279, 351] on div "Update" at bounding box center [221, 342] width 149 height 24
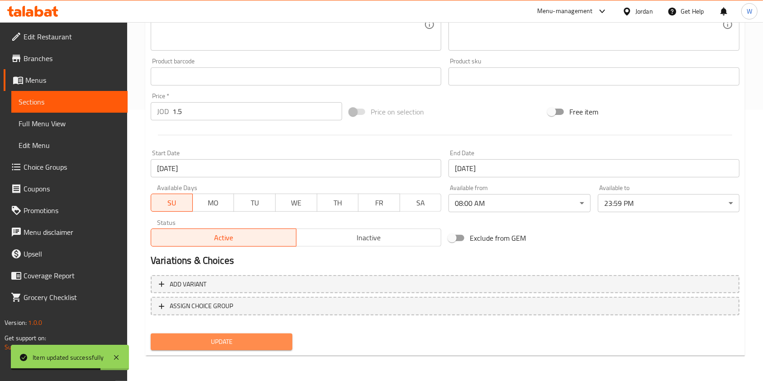
click at [279, 349] on button "Update" at bounding box center [222, 341] width 142 height 17
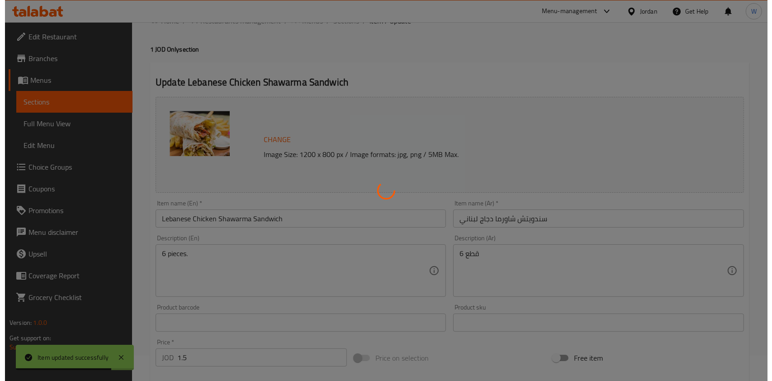
scroll to position [0, 0]
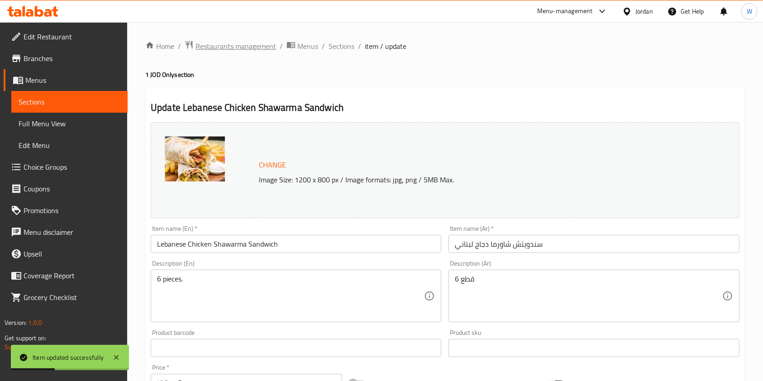
click at [208, 45] on span "Restaurants management" at bounding box center [235, 46] width 81 height 11
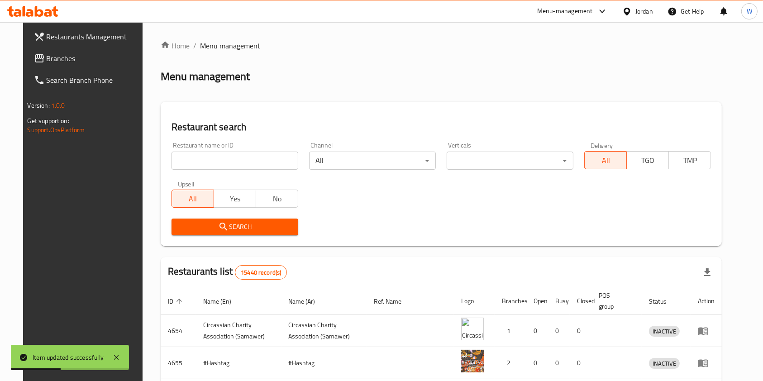
click at [185, 159] on input "search" at bounding box center [234, 161] width 127 height 18
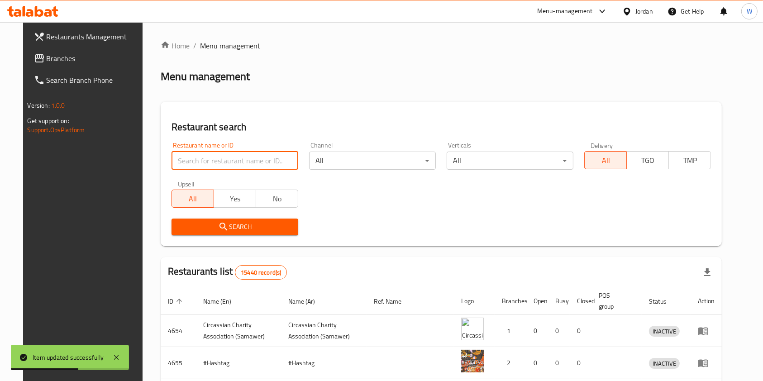
type input "lebnani snack"
click button "Search" at bounding box center [234, 227] width 127 height 17
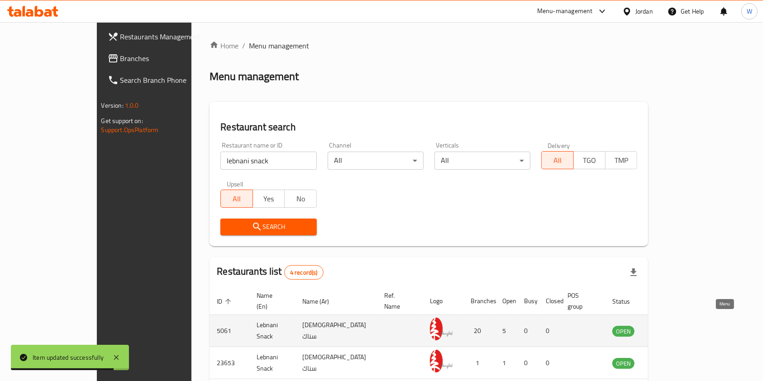
click at [676, 325] on link "enhanced table" at bounding box center [668, 330] width 17 height 11
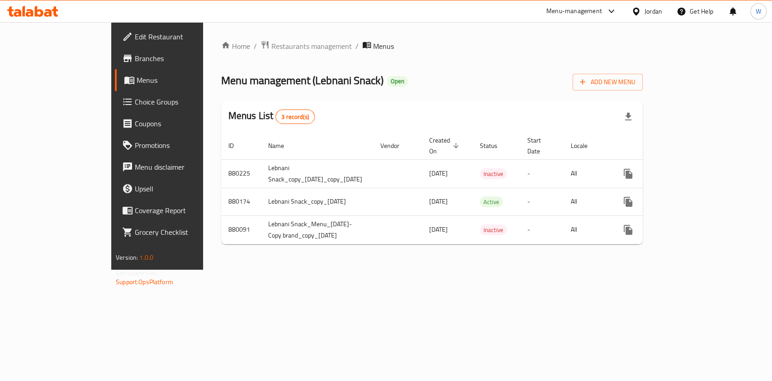
click at [135, 57] on span "Branches" at bounding box center [184, 58] width 98 height 11
